Goal: Task Accomplishment & Management: Manage account settings

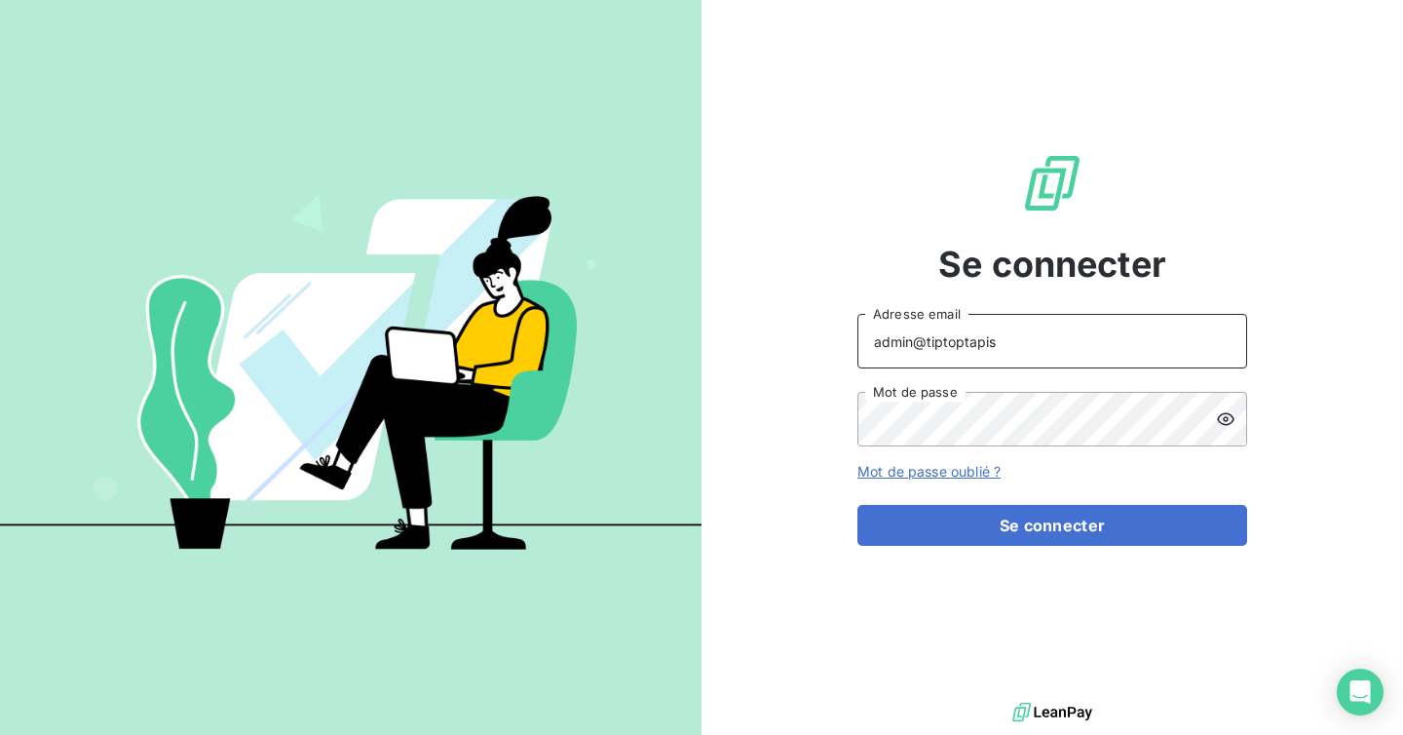
click at [1023, 342] on input "admin@tiptoptapis" at bounding box center [1053, 341] width 390 height 55
type input "admin@excovalliance"
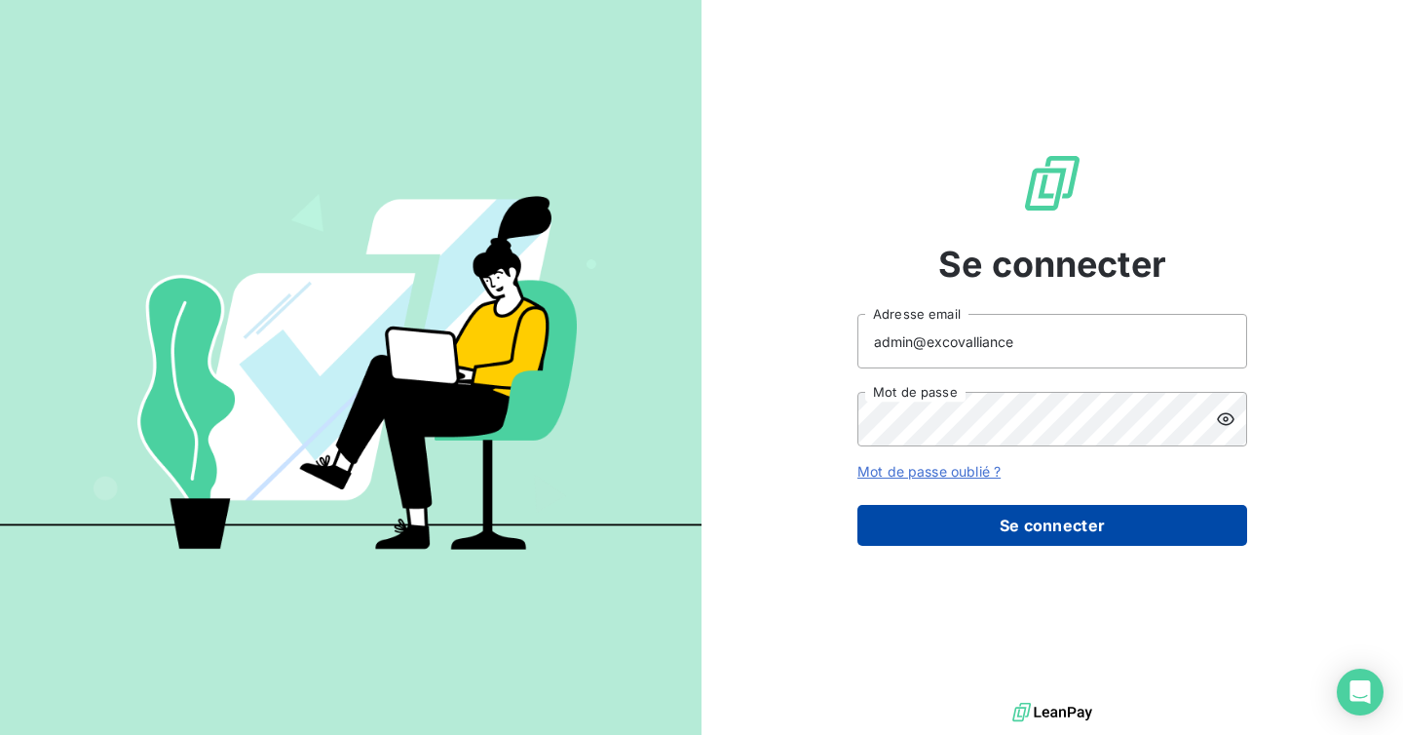
click at [1022, 522] on button "Se connecter" at bounding box center [1053, 525] width 390 height 41
